Goal: Task Accomplishment & Management: Use online tool/utility

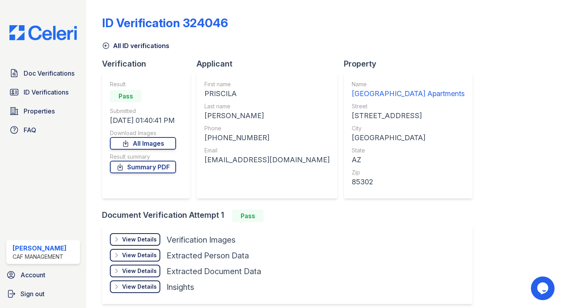
click at [138, 270] on div "View Details" at bounding box center [139, 271] width 35 height 8
click at [166, 145] on link "All Images" at bounding box center [143, 143] width 66 height 13
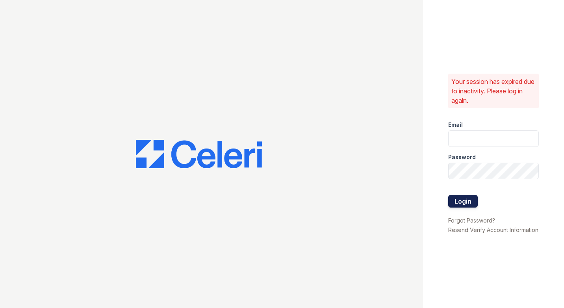
type input "[DOMAIN_NAME][EMAIL_ADDRESS][DOMAIN_NAME]"
click at [469, 199] on button "Login" at bounding box center [463, 201] width 30 height 13
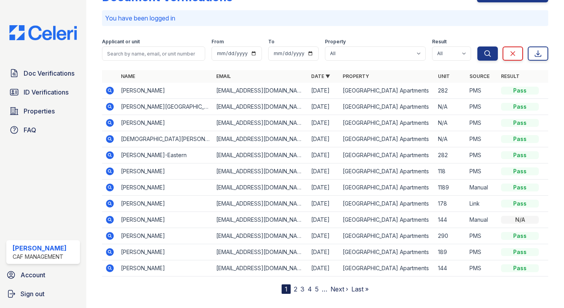
scroll to position [39, 0]
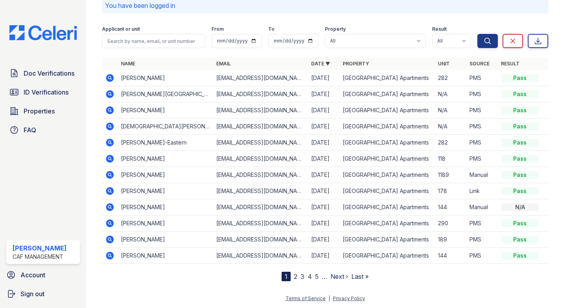
click at [294, 276] on link "2" at bounding box center [296, 276] width 4 height 8
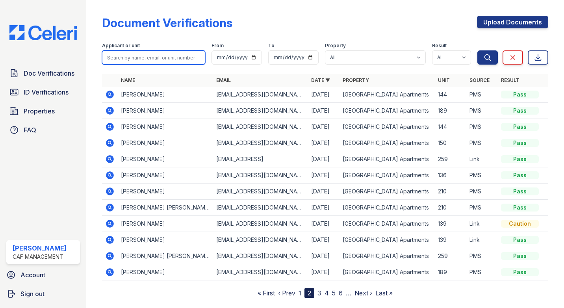
click at [154, 58] on input "search" at bounding box center [153, 57] width 103 height 14
type input "lopez"
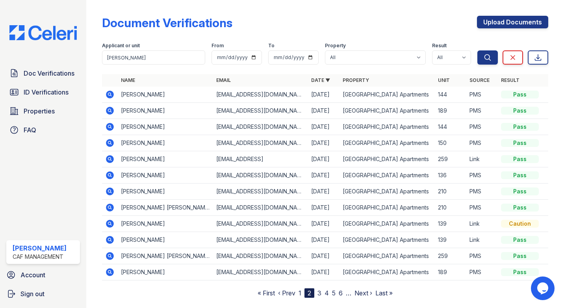
click at [467, 57] on div "Applicant or unit lopez From To Property All Artisan Park Apartments Result All…" at bounding box center [289, 51] width 375 height 25
click at [477, 57] on button "Search" at bounding box center [487, 57] width 20 height 14
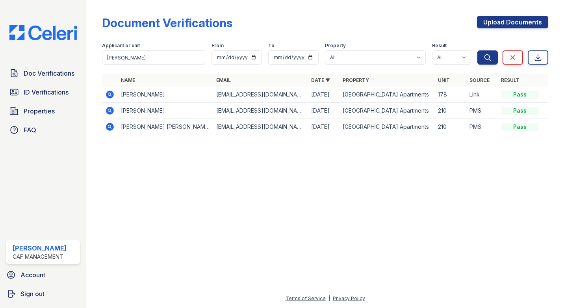
click at [112, 96] on icon at bounding box center [110, 95] width 8 height 8
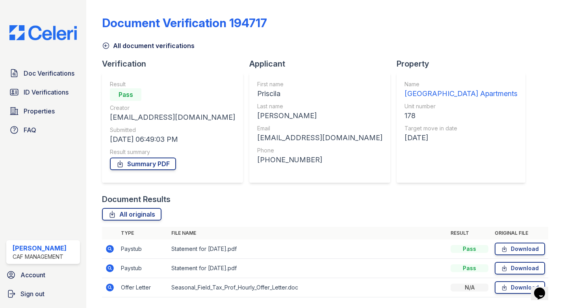
scroll to position [24, 0]
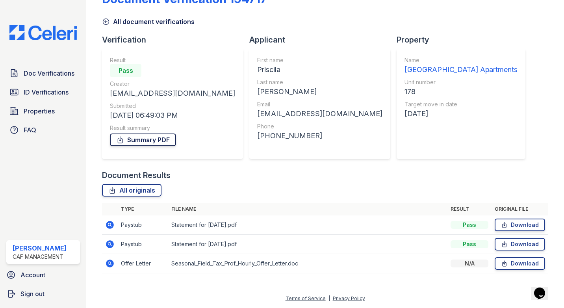
click at [153, 138] on link "Summary PDF" at bounding box center [143, 139] width 66 height 13
click at [144, 189] on link "All originals" at bounding box center [131, 190] width 59 height 13
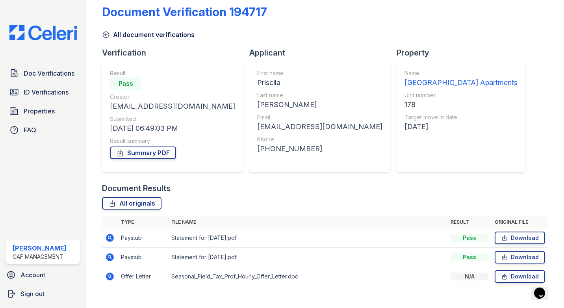
scroll to position [0, 0]
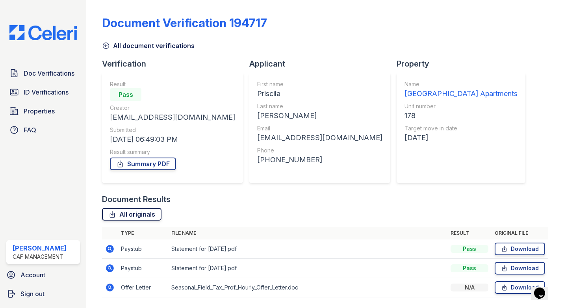
click at [137, 216] on link "All originals" at bounding box center [131, 214] width 59 height 13
drag, startPoint x: 513, startPoint y: 60, endPoint x: 518, endPoint y: 65, distance: 6.1
click at [513, 60] on div "Document Verification 194717 All document verifications Verification Result Pas…" at bounding box center [325, 154] width 446 height 302
